Goal: Task Accomplishment & Management: Complete application form

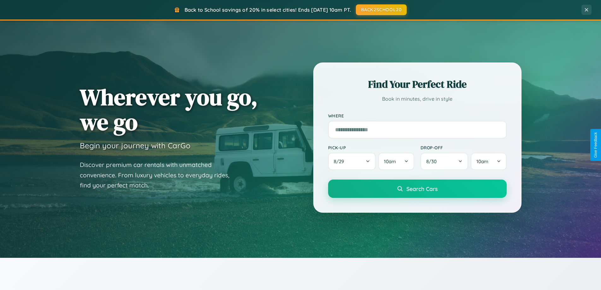
scroll to position [1214, 0]
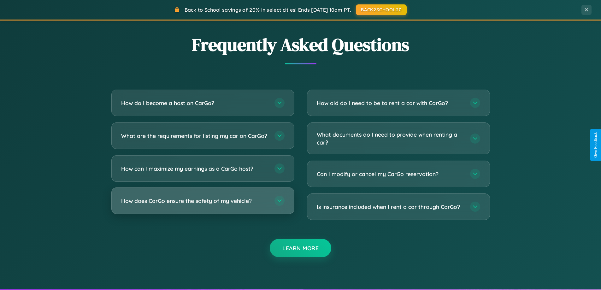
click at [203, 205] on h3 "How does CarGo ensure the safety of my vehicle?" at bounding box center [194, 201] width 147 height 8
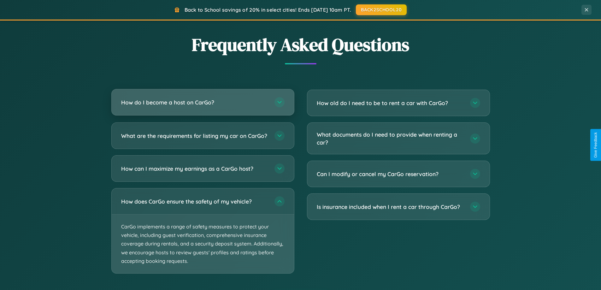
click at [203, 103] on h3 "How do I become a host on CarGo?" at bounding box center [194, 102] width 147 height 8
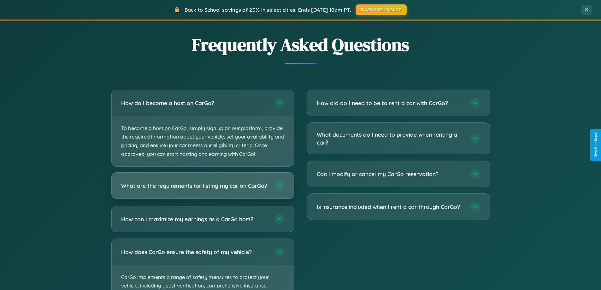
click at [203, 188] on h3 "What are the requirements for listing my car on CarGo?" at bounding box center [194, 185] width 147 height 8
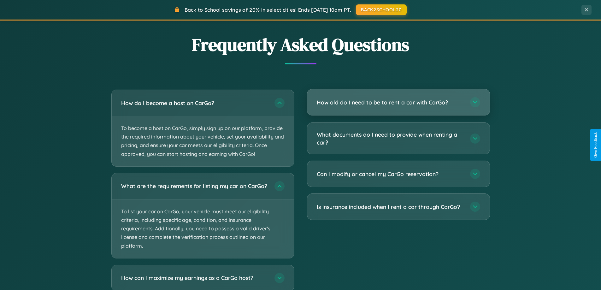
click at [398, 103] on h3 "How old do I need to be to rent a car with CarGo?" at bounding box center [390, 102] width 147 height 8
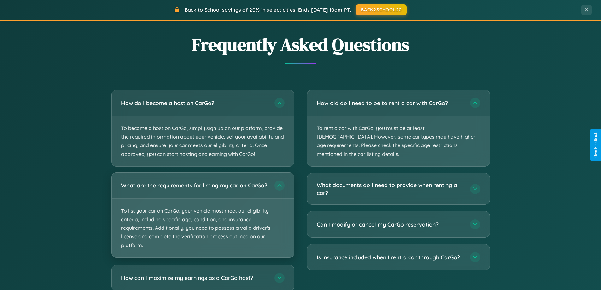
click at [203, 218] on p "To list your car on CarGo, your vehicle must meet our eligibility criteria, inc…" at bounding box center [203, 228] width 182 height 59
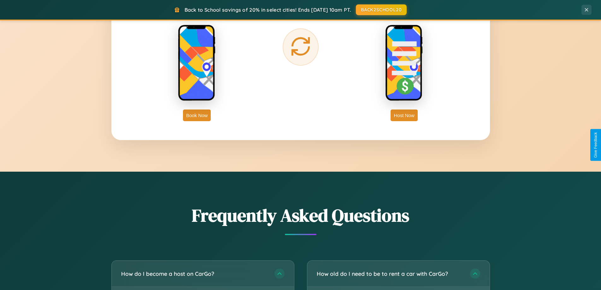
scroll to position [1014, 0]
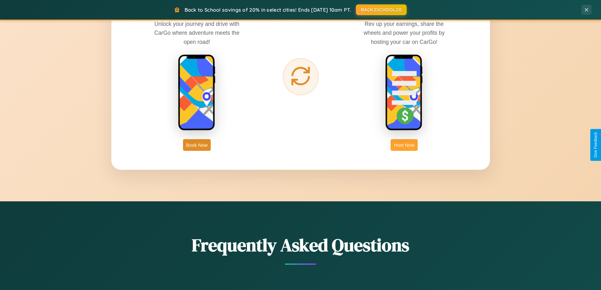
click at [404, 145] on button "Host Now" at bounding box center [404, 145] width 27 height 12
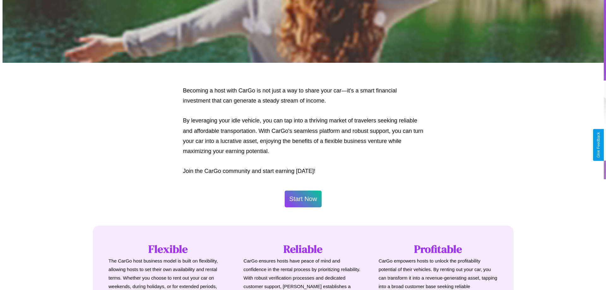
scroll to position [305, 0]
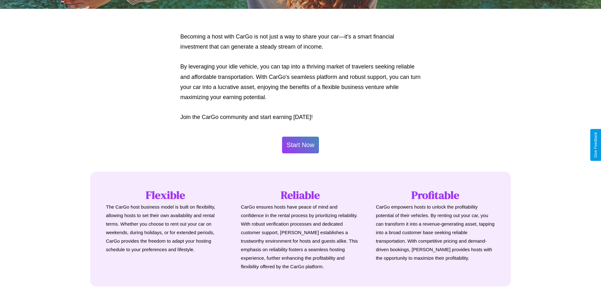
click at [300, 145] on button "Start Now" at bounding box center [300, 145] width 37 height 17
